Goal: Information Seeking & Learning: Learn about a topic

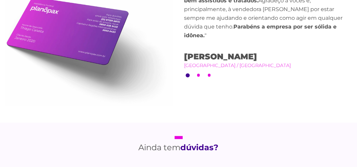
scroll to position [492, 0]
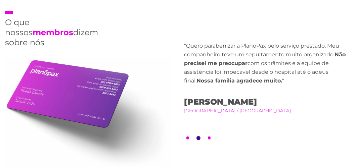
scroll to position [436, 0]
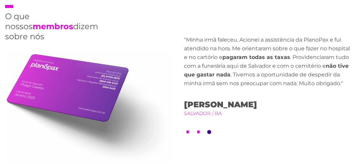
click at [200, 132] on button "2" at bounding box center [198, 132] width 3 height 3
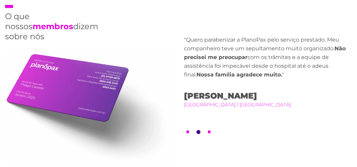
click at [200, 132] on button "2" at bounding box center [198, 132] width 4 height 4
click at [187, 131] on button "1" at bounding box center [187, 132] width 3 height 3
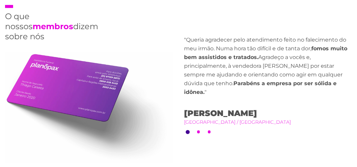
click at [187, 131] on button "1" at bounding box center [188, 132] width 4 height 4
